Goal: Navigation & Orientation: Understand site structure

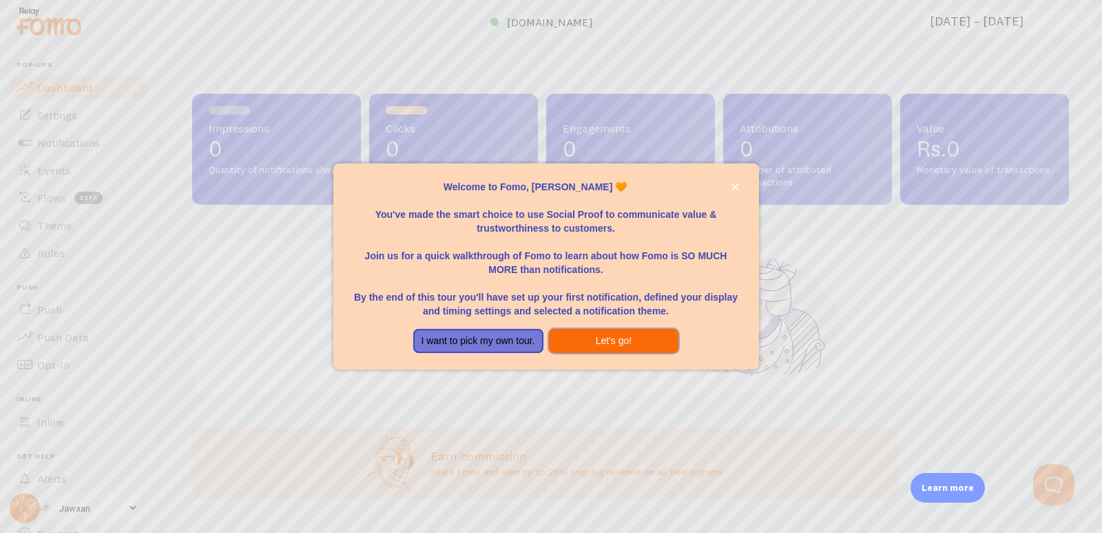
click at [582, 338] on button "Let's go!" at bounding box center [614, 341] width 130 height 25
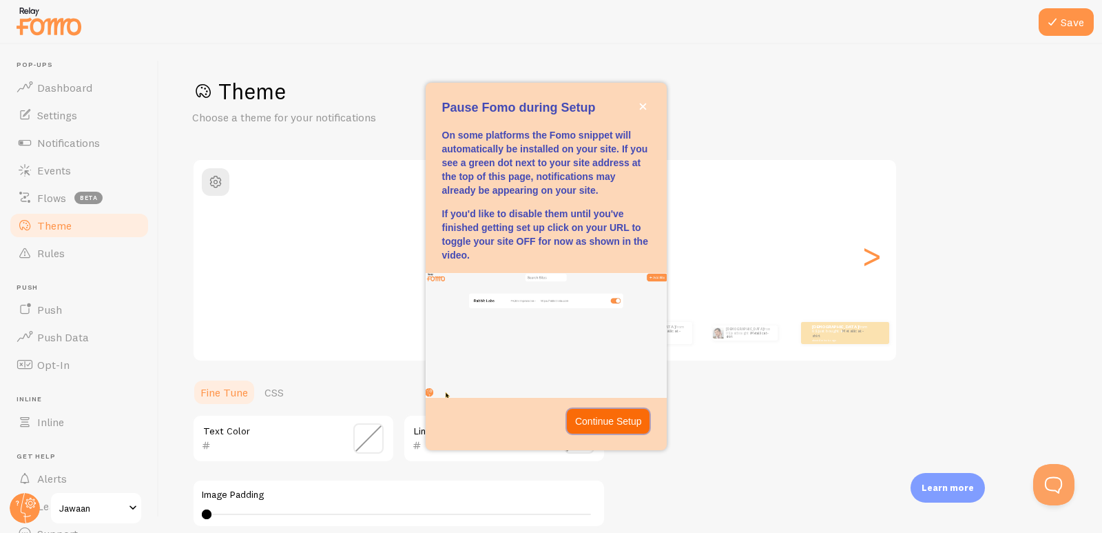
click at [605, 418] on p "Continue Setup" at bounding box center [608, 421] width 67 height 14
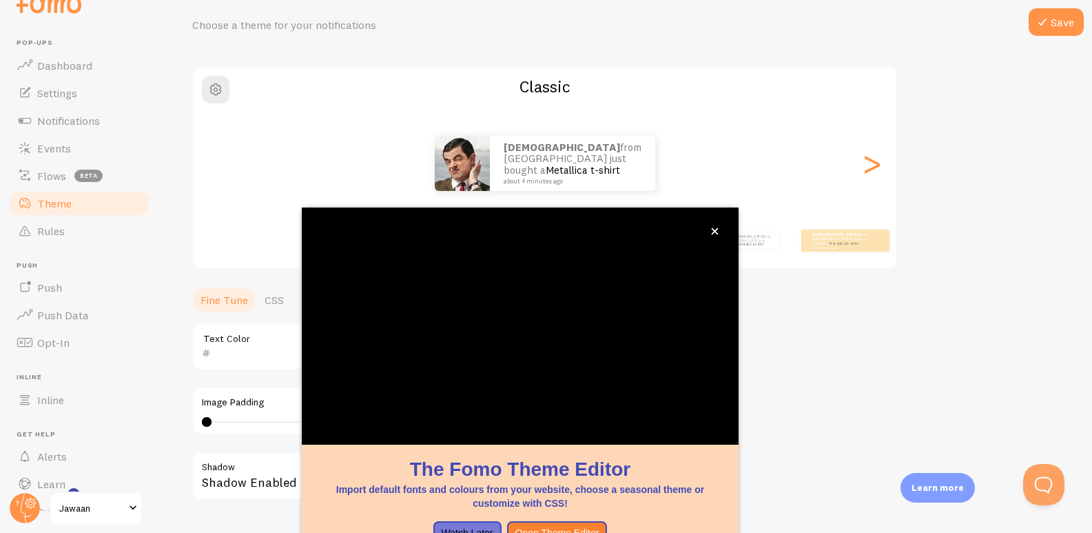
scroll to position [103, 0]
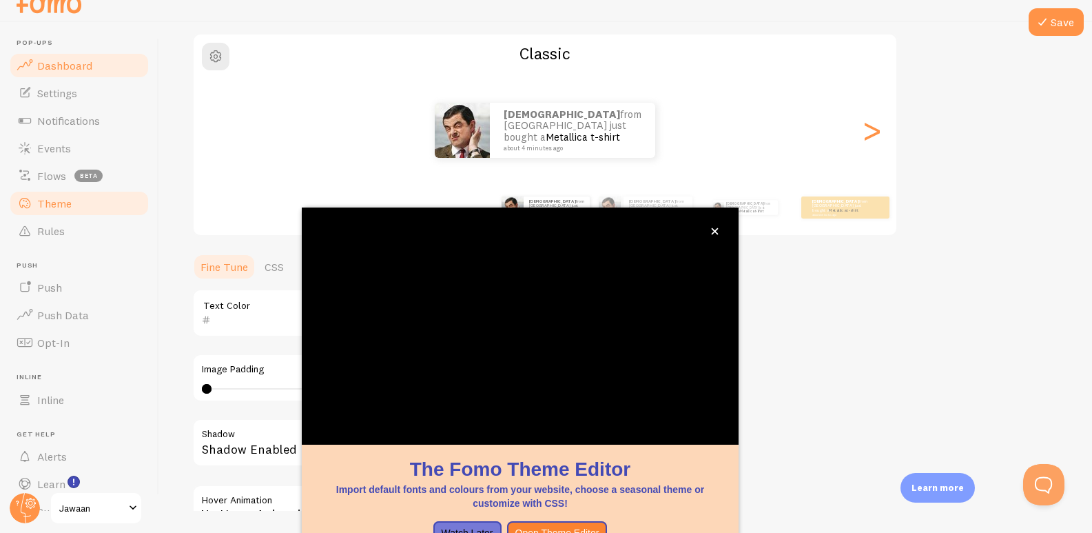
click at [56, 55] on link "Dashboard" at bounding box center [79, 66] width 142 height 28
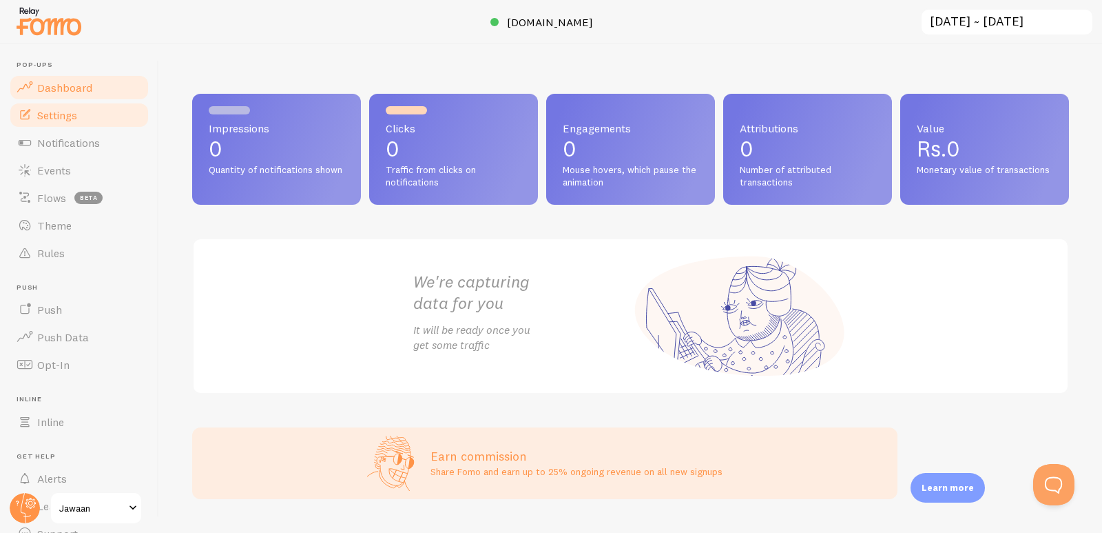
click at [84, 114] on link "Settings" at bounding box center [79, 115] width 142 height 28
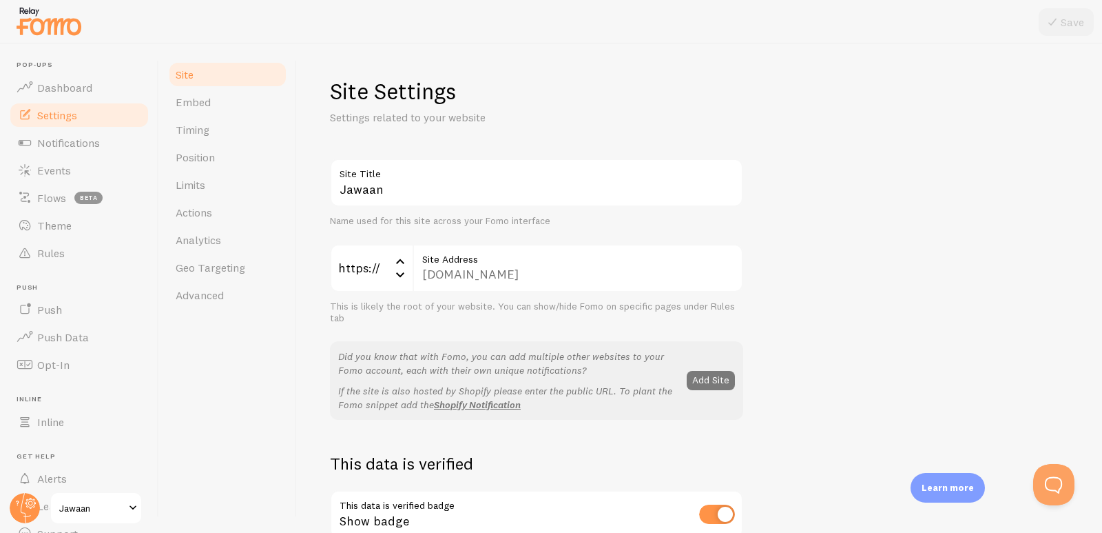
click at [708, 381] on button "Add Site" at bounding box center [711, 380] width 48 height 19
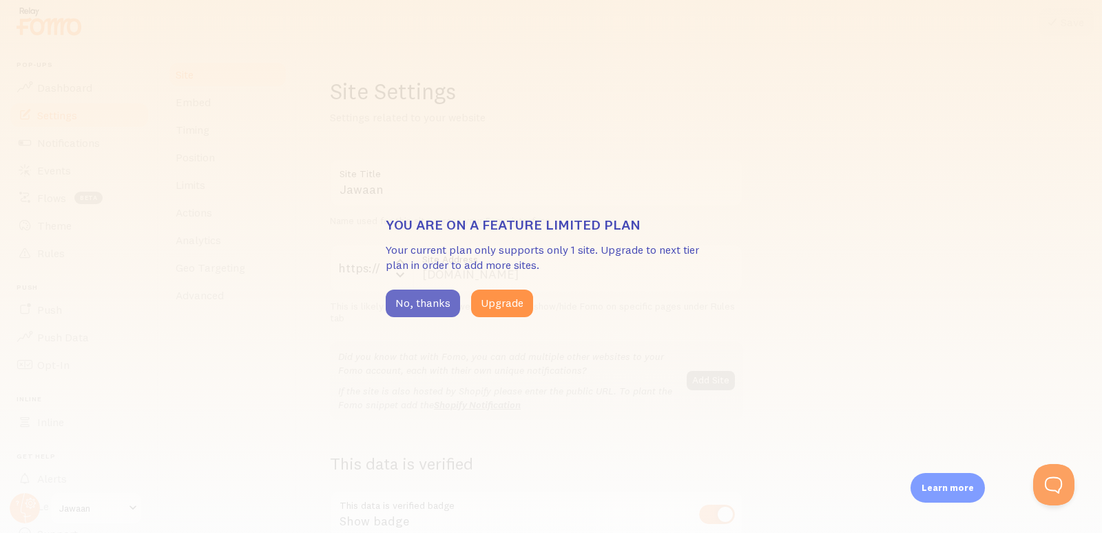
click at [446, 303] on button "No, thanks" at bounding box center [423, 303] width 74 height 28
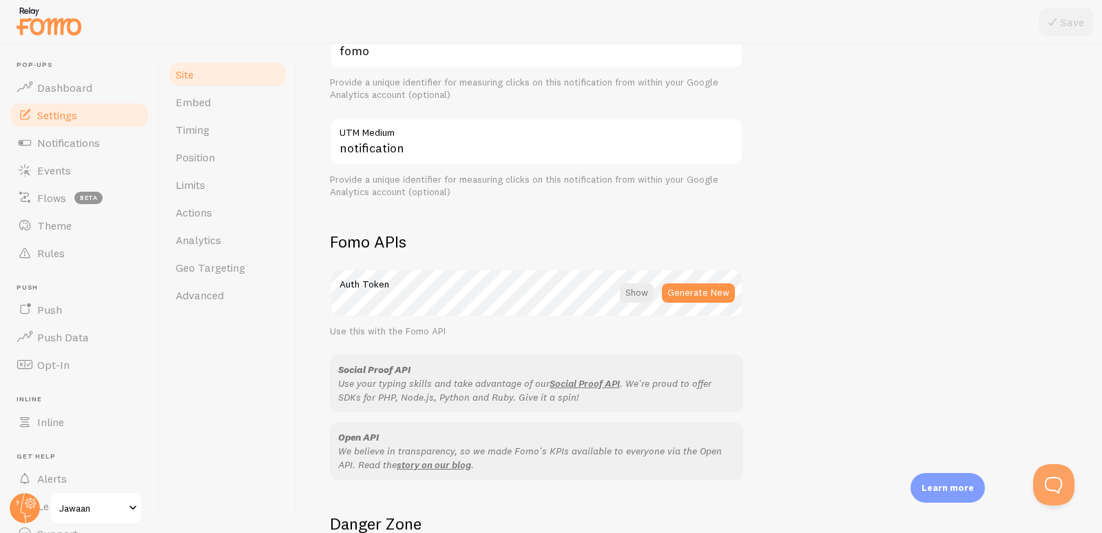
scroll to position [689, 0]
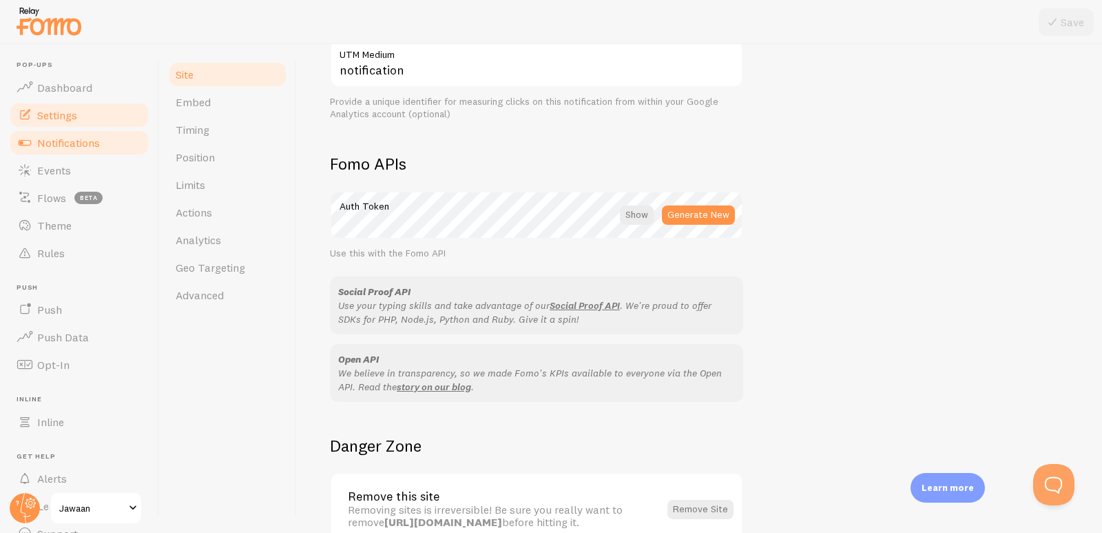
click at [21, 141] on span at bounding box center [25, 142] width 17 height 17
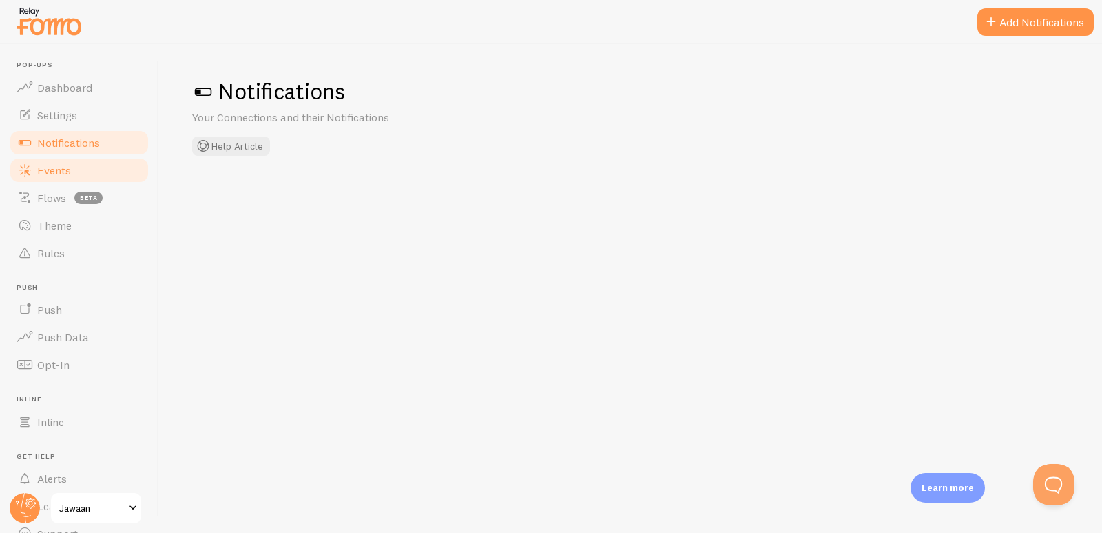
click at [26, 162] on span at bounding box center [25, 170] width 17 height 17
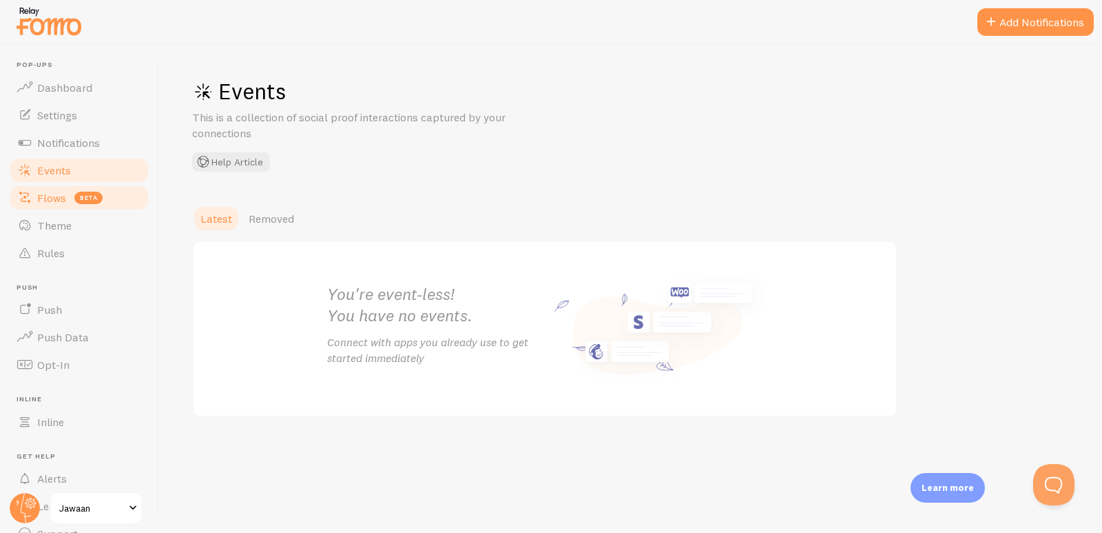
click at [33, 192] on link "Flows beta" at bounding box center [79, 198] width 142 height 28
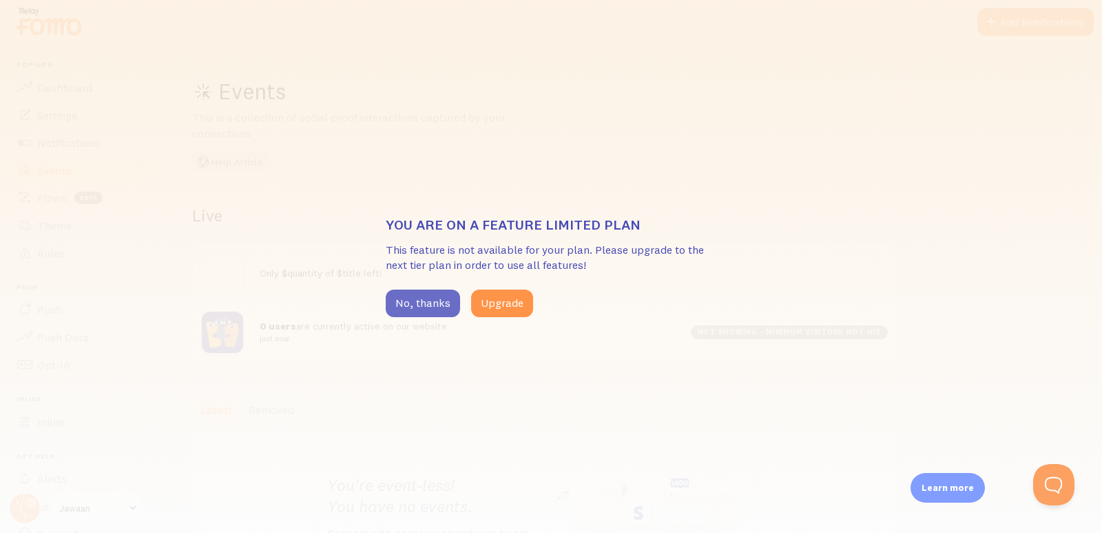
click at [404, 299] on button "No, thanks" at bounding box center [423, 303] width 74 height 28
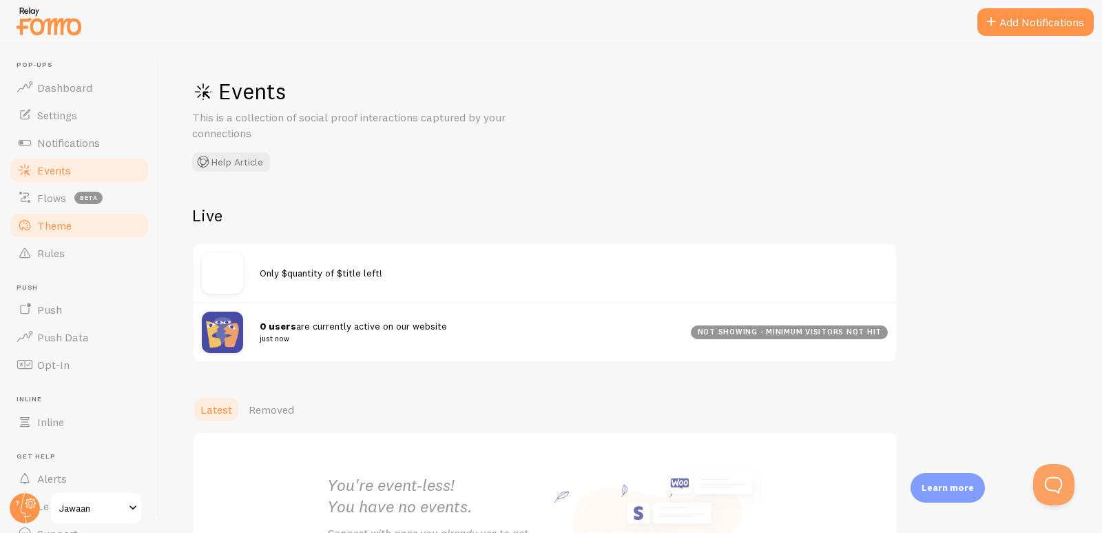
click at [99, 223] on link "Theme" at bounding box center [79, 226] width 142 height 28
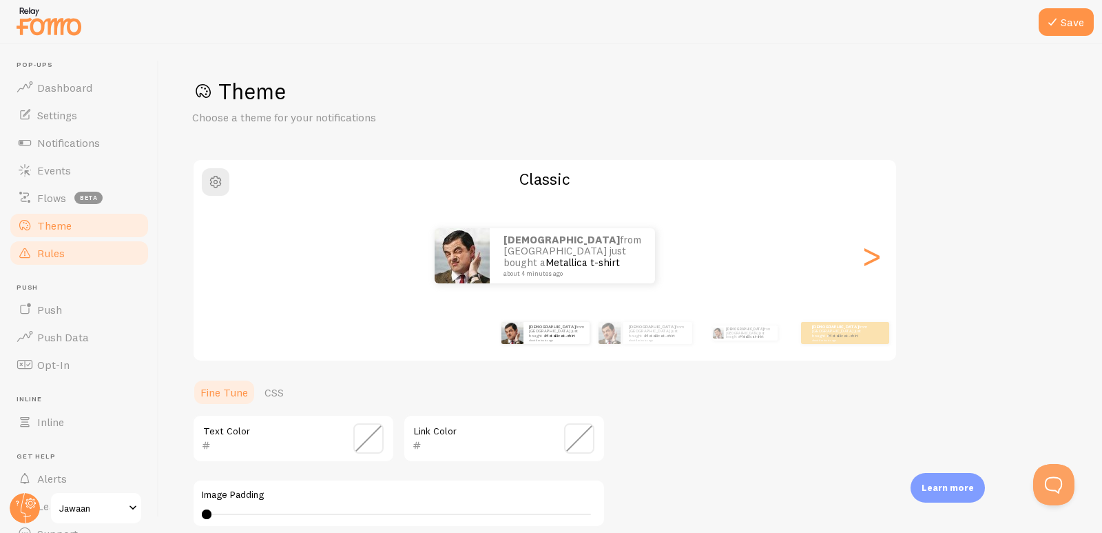
click at [87, 240] on link "Rules" at bounding box center [79, 253] width 142 height 28
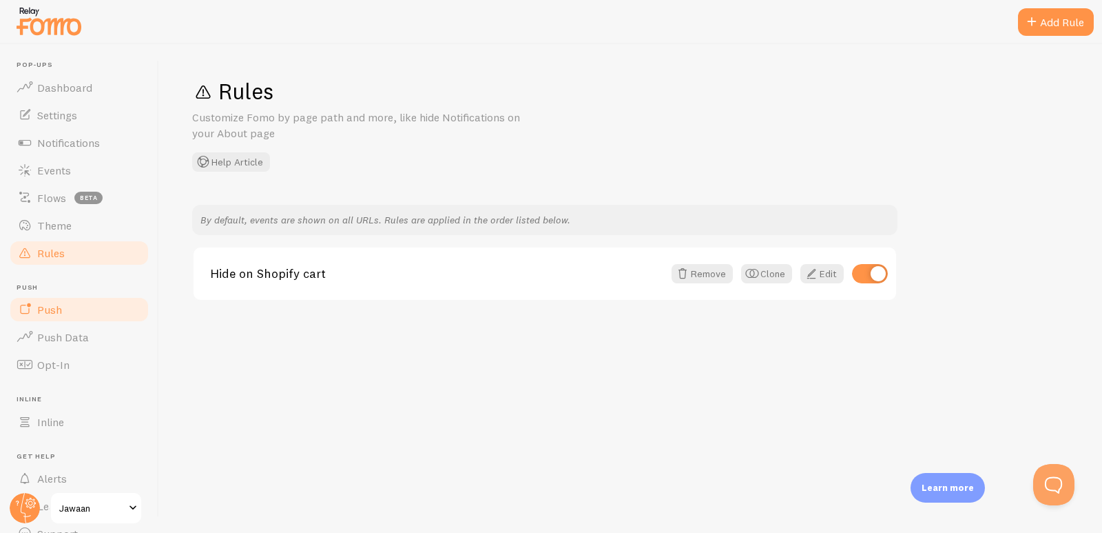
click at [80, 313] on link "Push" at bounding box center [79, 310] width 142 height 28
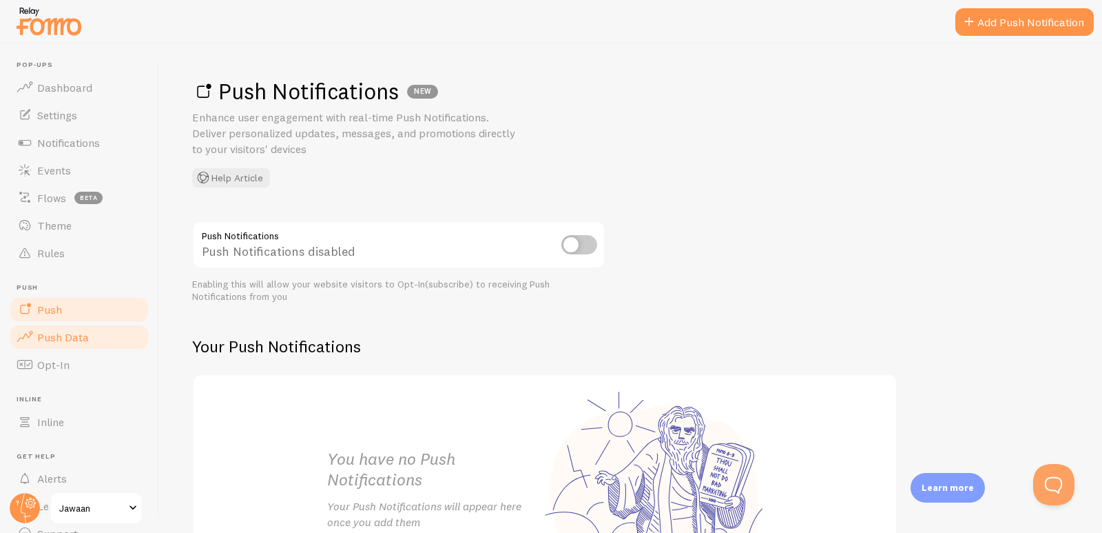
click at [52, 337] on span "Push Data" at bounding box center [63, 337] width 52 height 14
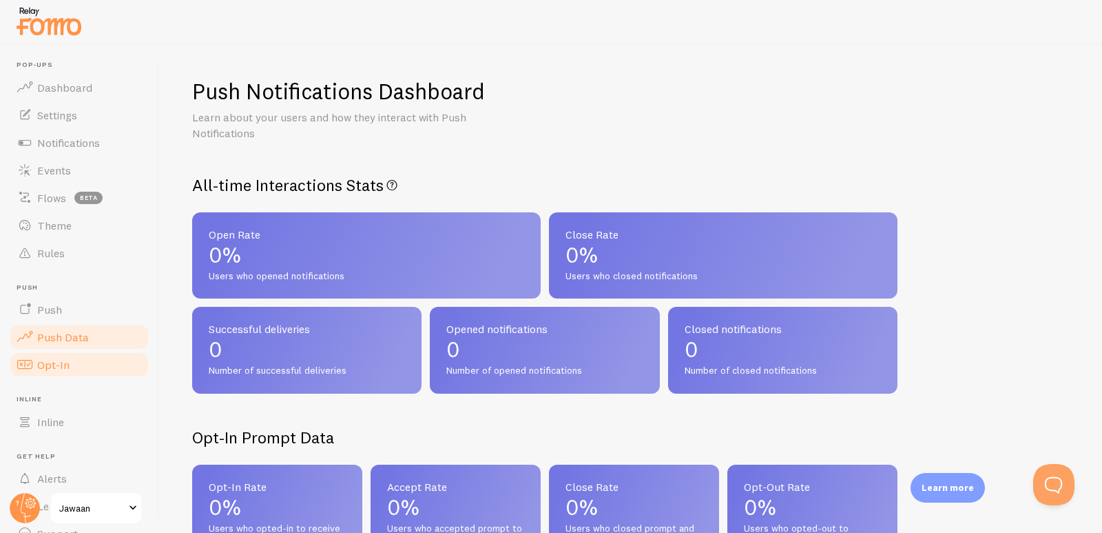
click at [48, 356] on link "Opt-In" at bounding box center [79, 365] width 142 height 28
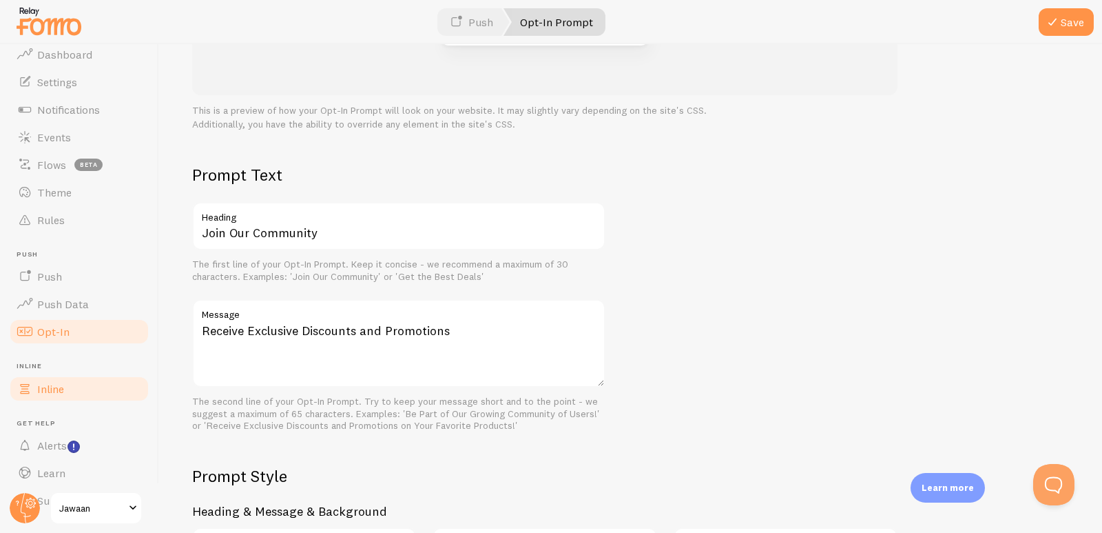
scroll to position [64, 0]
